Goal: Task Accomplishment & Management: Use online tool/utility

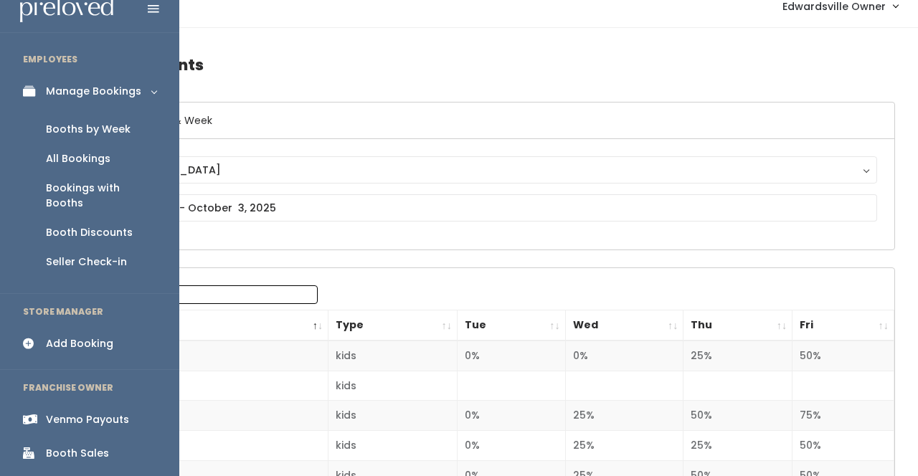
scroll to position [16, 0]
drag, startPoint x: 95, startPoint y: 217, endPoint x: 103, endPoint y: 233, distance: 17.6
click at [103, 232] on ul "Booths by Week All Bookings Bookings with Booths Booth Discounts Seller Check-in" at bounding box center [89, 194] width 179 height 176
click at [112, 128] on div "Booths by Week" at bounding box center [88, 127] width 85 height 15
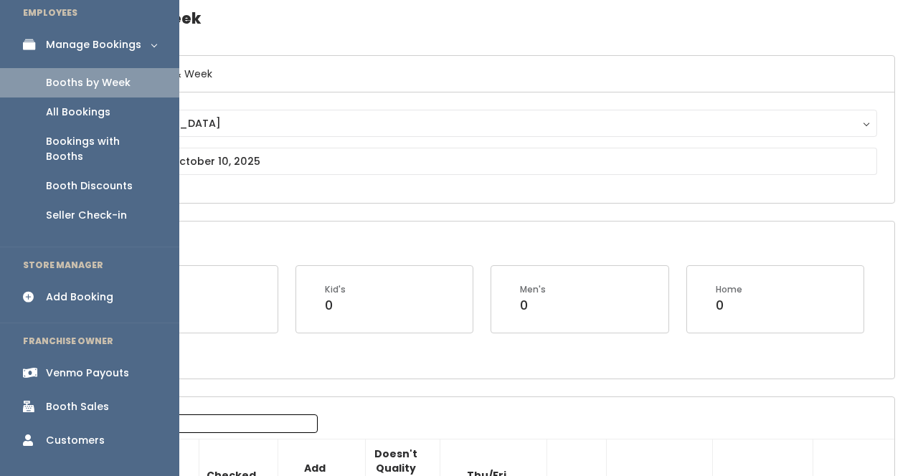
scroll to position [68, 0]
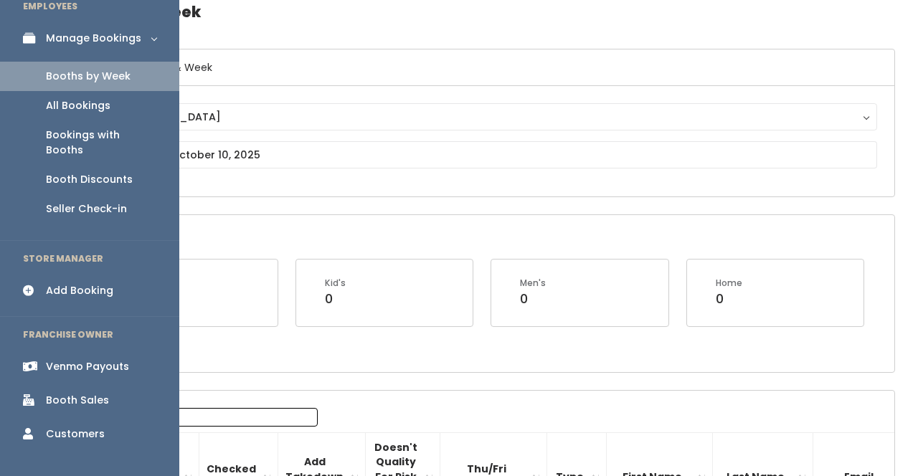
click at [49, 393] on div "Booth Sales" at bounding box center [77, 400] width 63 height 15
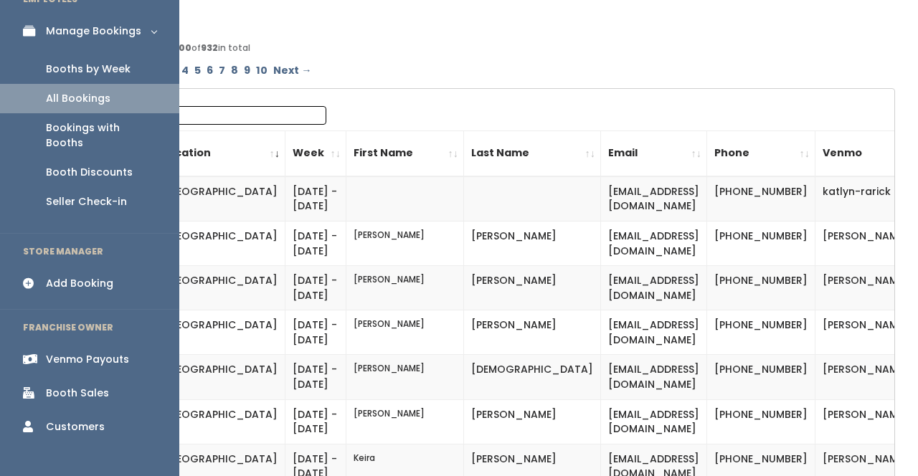
scroll to position [108, 0]
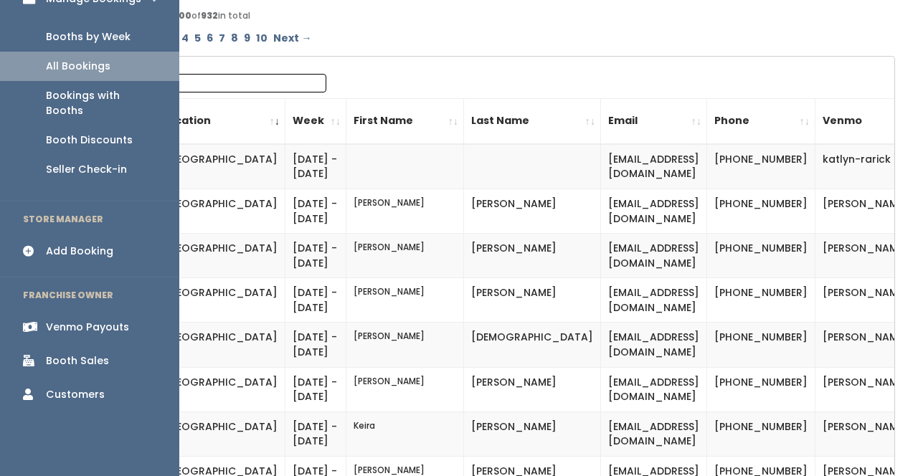
click at [83, 354] on div "Booth Sales" at bounding box center [77, 361] width 63 height 15
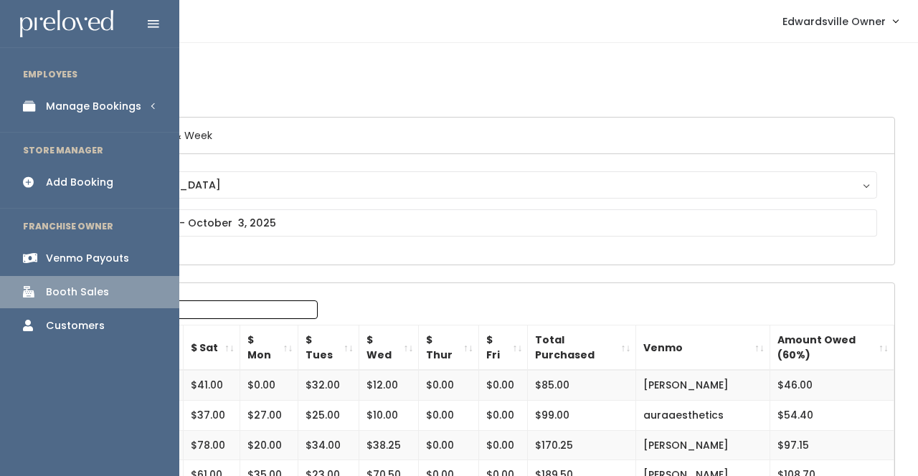
click at [128, 113] on div "Manage Bookings" at bounding box center [93, 106] width 95 height 15
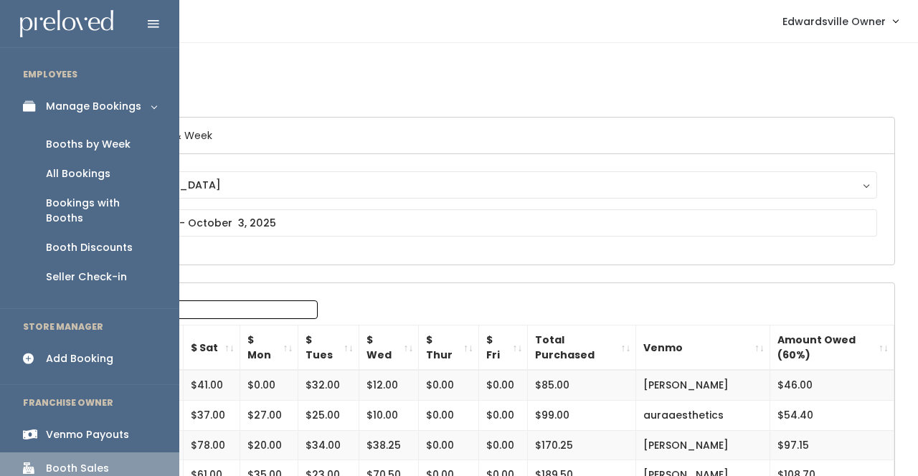
click at [126, 173] on link "All Bookings" at bounding box center [89, 173] width 179 height 29
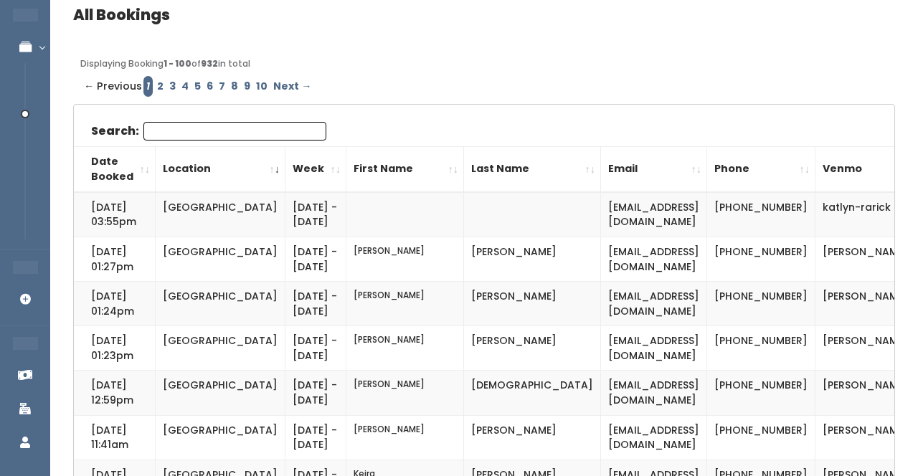
scroll to position [66, 0]
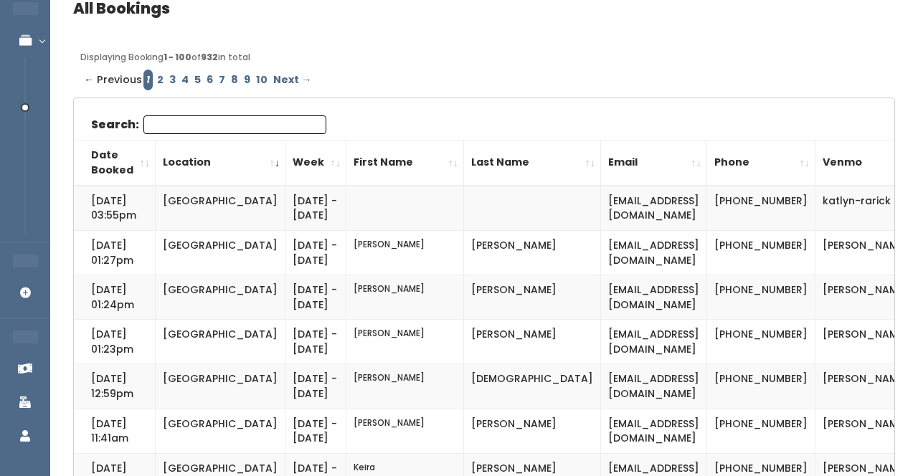
click at [224, 126] on input "Search:" at bounding box center [234, 124] width 183 height 19
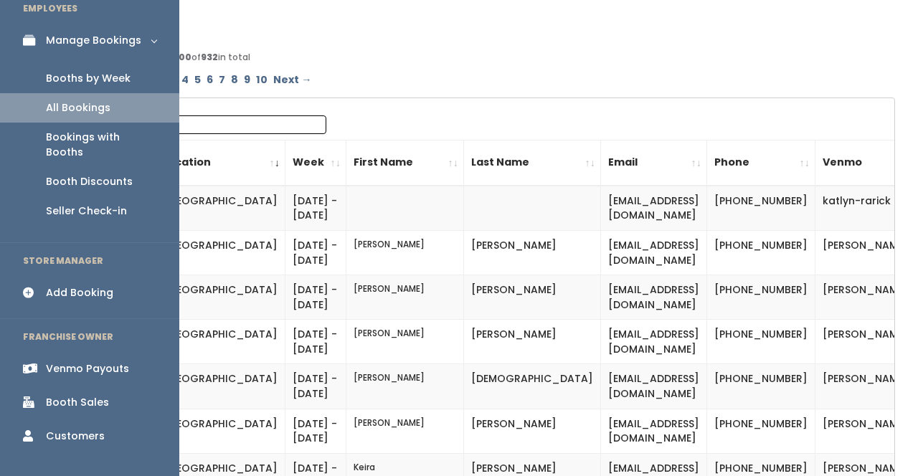
click at [60, 395] on div "Booth Sales" at bounding box center [77, 402] width 63 height 15
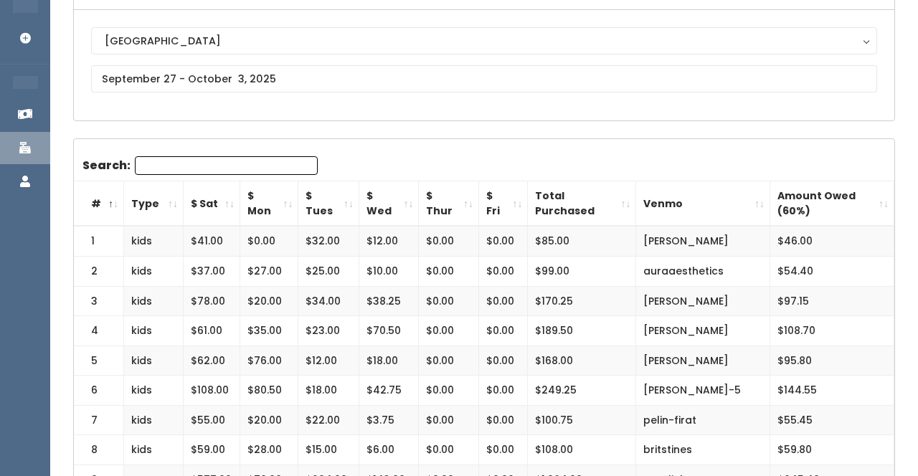
scroll to position [148, 0]
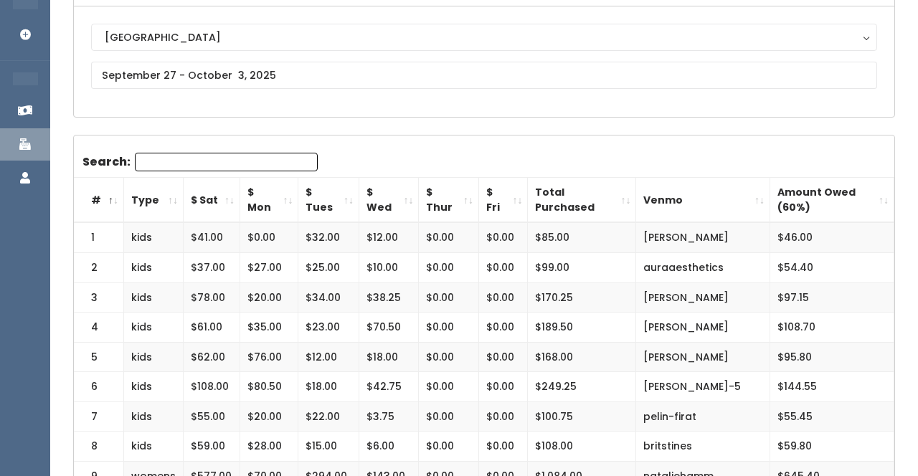
click at [808, 328] on td "$108.70" at bounding box center [832, 328] width 124 height 30
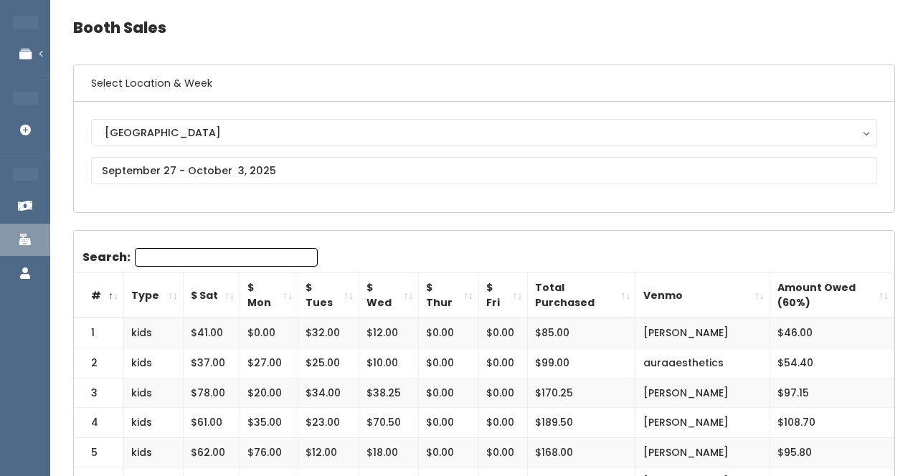
scroll to position [22, 0]
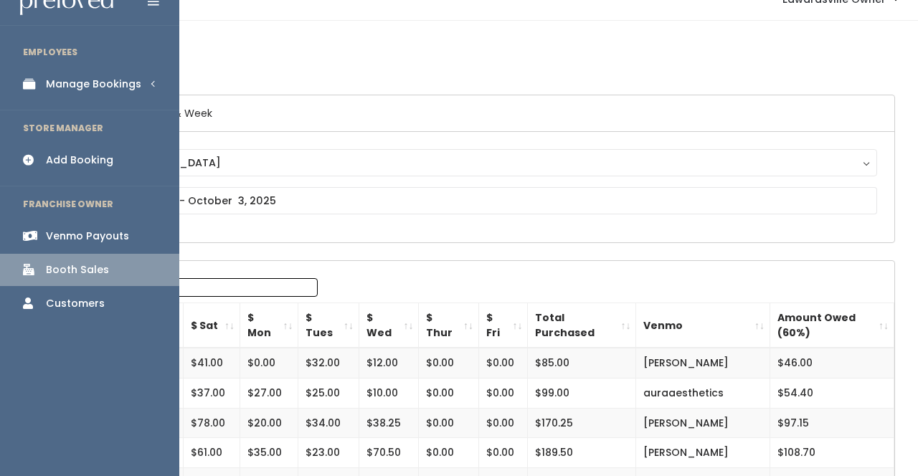
click at [99, 236] on div "Venmo Payouts" at bounding box center [87, 236] width 83 height 15
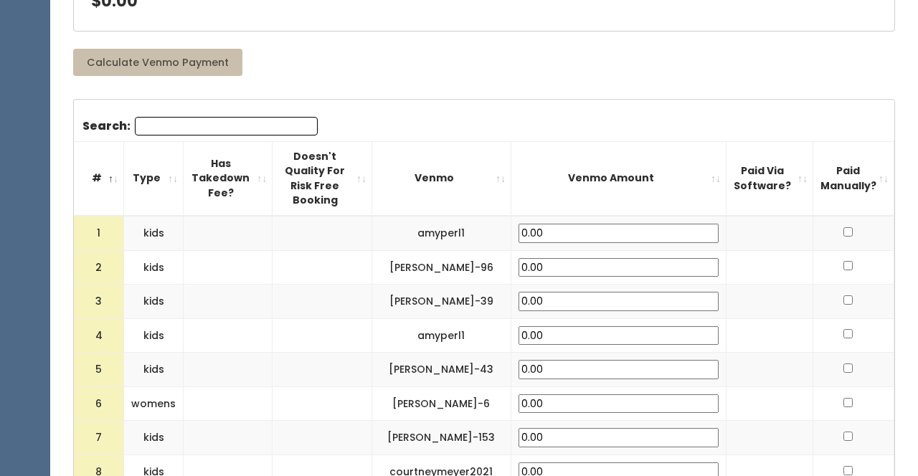
scroll to position [383, 0]
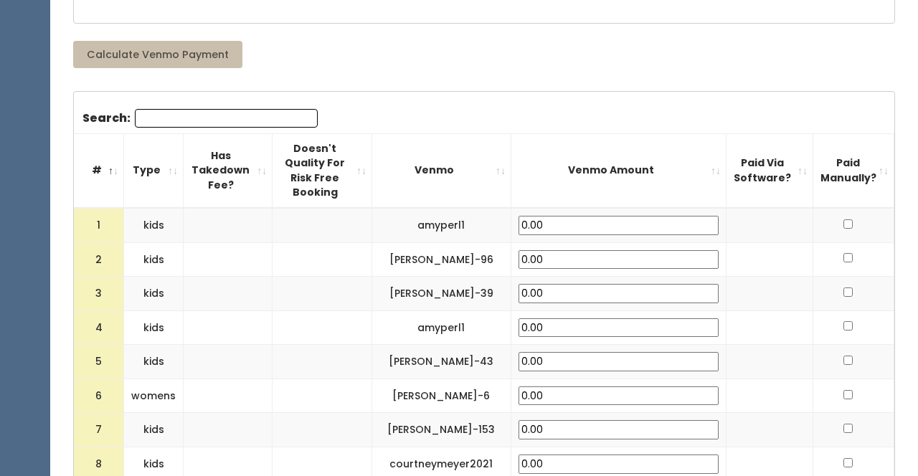
type input "1"
click at [717, 216] on input "1" at bounding box center [619, 225] width 200 height 19
click at [542, 67] on div "Calculate Venmo Payment" at bounding box center [484, 57] width 839 height 33
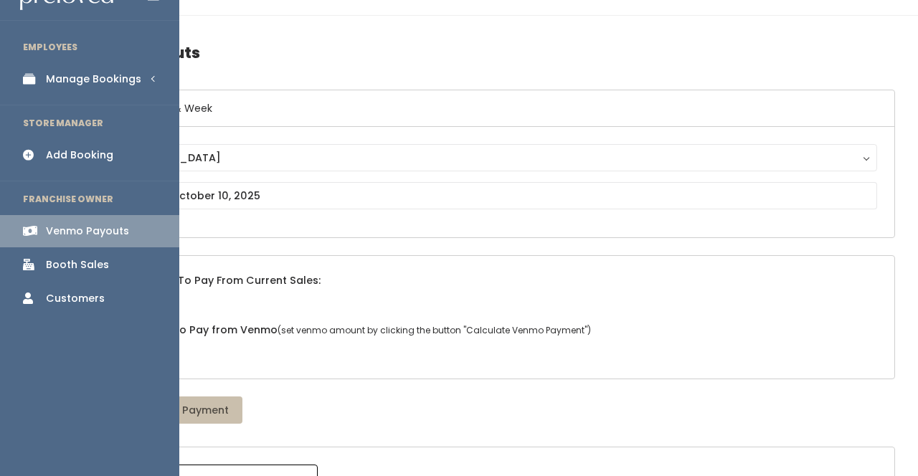
scroll to position [23, 0]
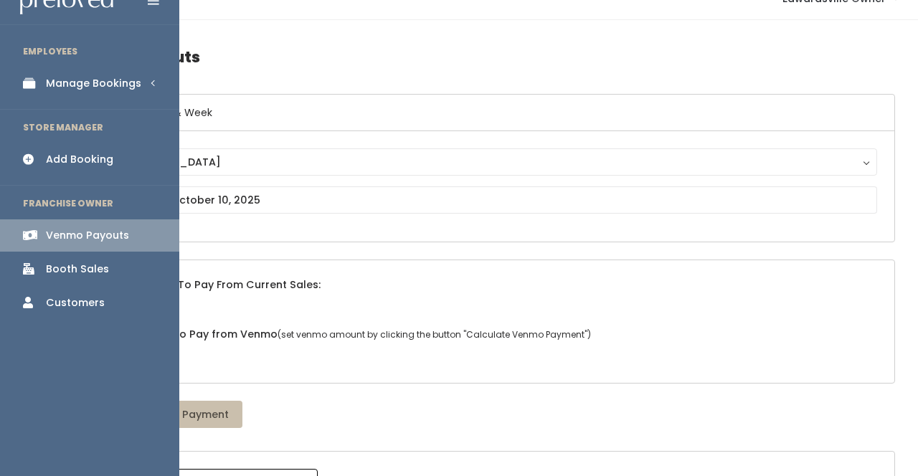
click at [59, 64] on li "EMPLOYEES" at bounding box center [89, 52] width 179 height 30
click at [59, 75] on link "Manage Bookings" at bounding box center [89, 83] width 179 height 32
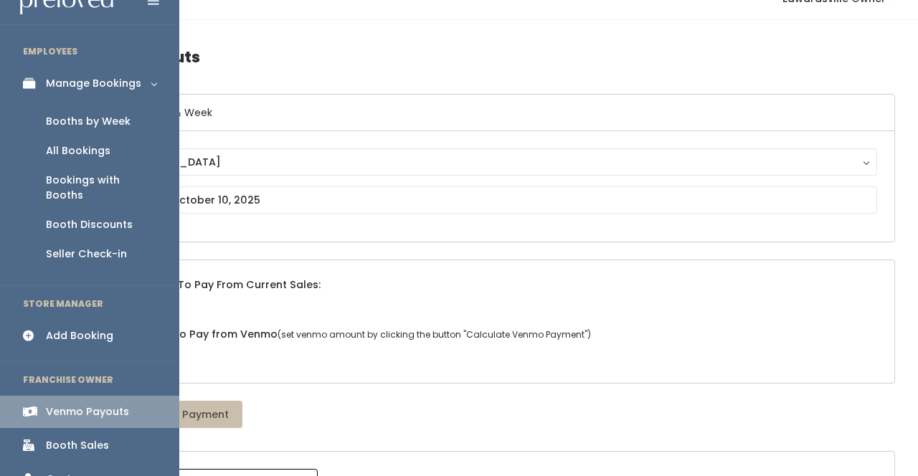
click at [87, 147] on div "All Bookings" at bounding box center [78, 150] width 65 height 15
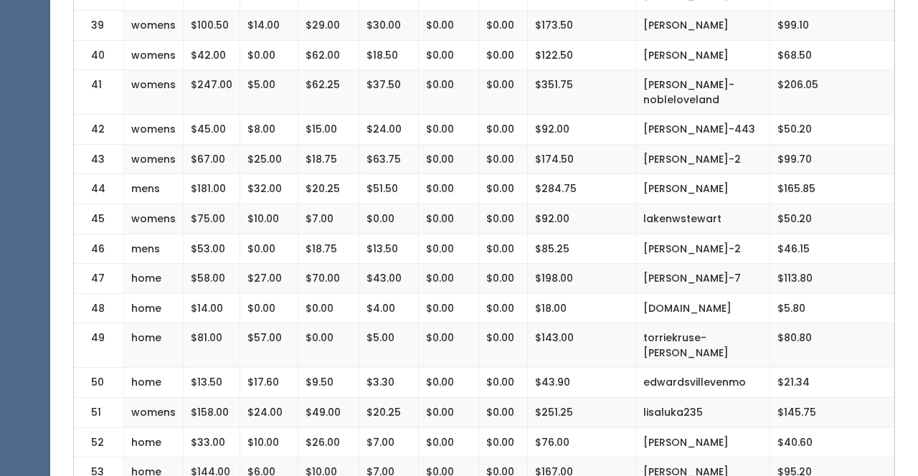
scroll to position [1505, 0]
